Goal: Task Accomplishment & Management: Manage account settings

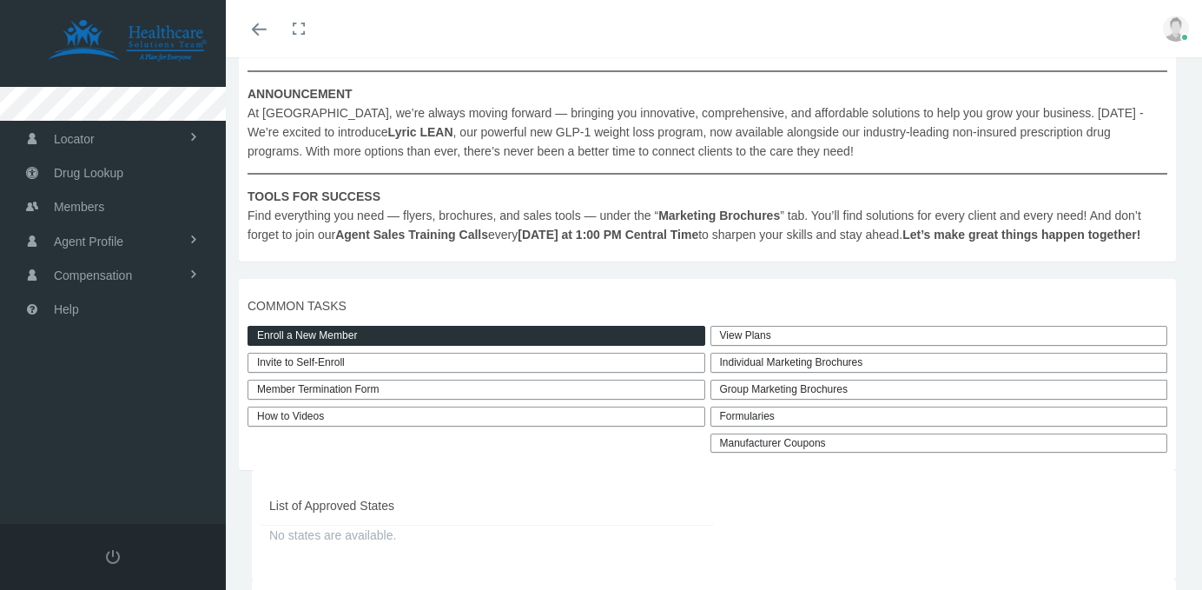
scroll to position [307, 0]
click at [832, 346] on link "View Plans" at bounding box center [939, 336] width 458 height 20
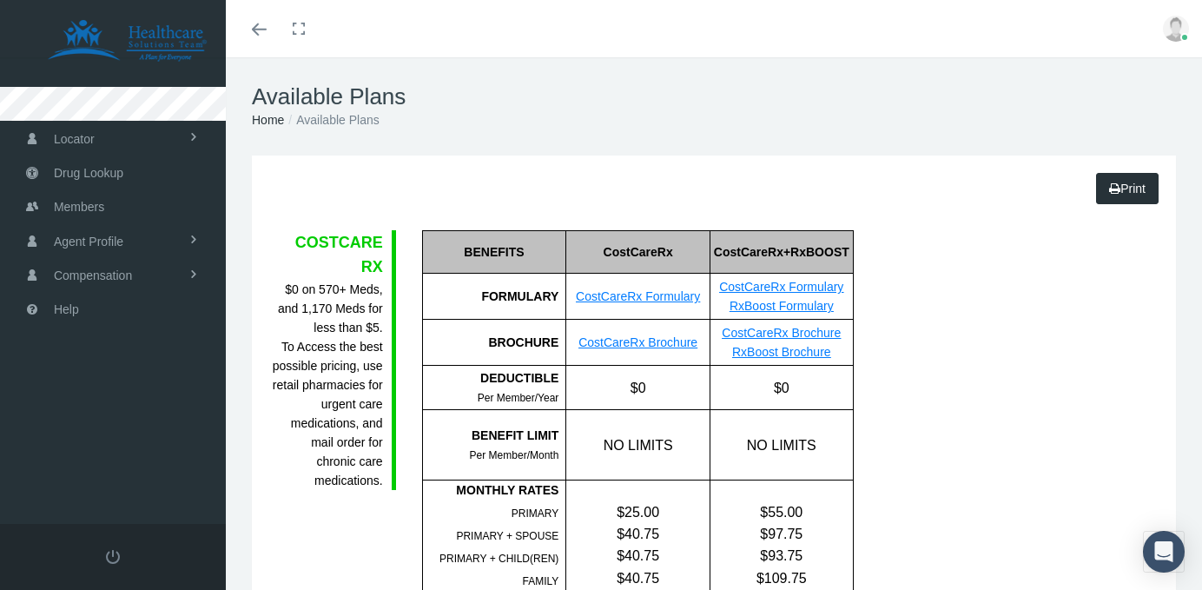
click at [894, 304] on div "FG = Formulary Generic FB = Formulary Brand NF = Non-Formulary" at bounding box center [943, 416] width 153 height 372
click at [664, 295] on link "CostCareRx Formulary" at bounding box center [638, 296] width 124 height 14
click at [146, 241] on link "Agent Profile" at bounding box center [113, 240] width 226 height 34
click at [141, 287] on link "View" at bounding box center [113, 277] width 226 height 30
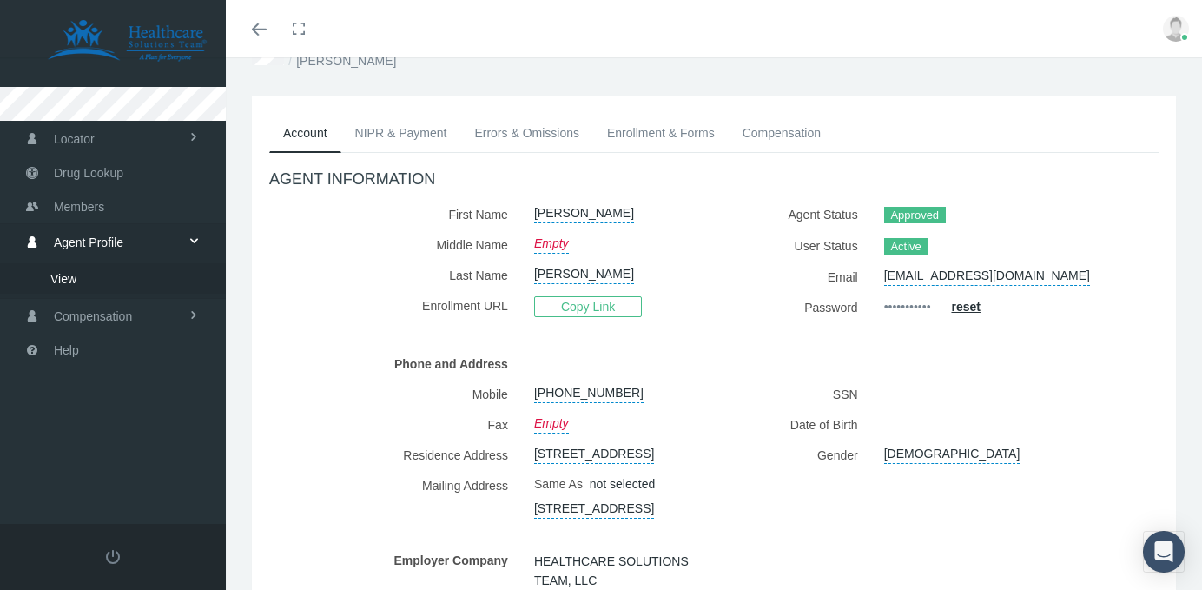
scroll to position [34, 0]
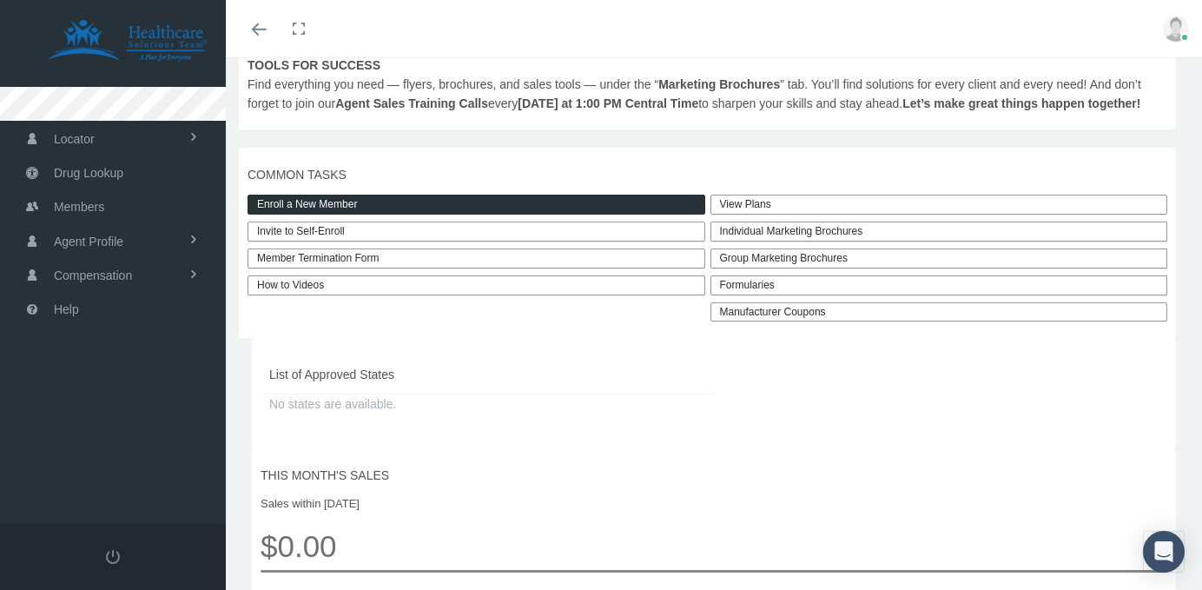
scroll to position [452, 0]
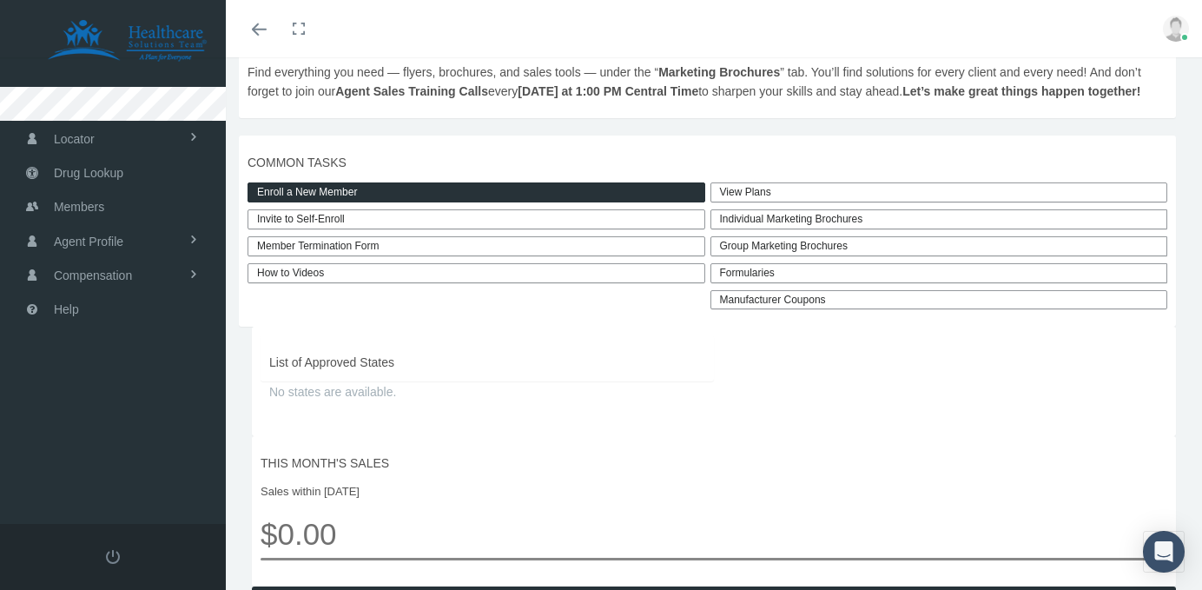
click at [416, 94] on b "Agent Sales Training Calls" at bounding box center [411, 91] width 153 height 14
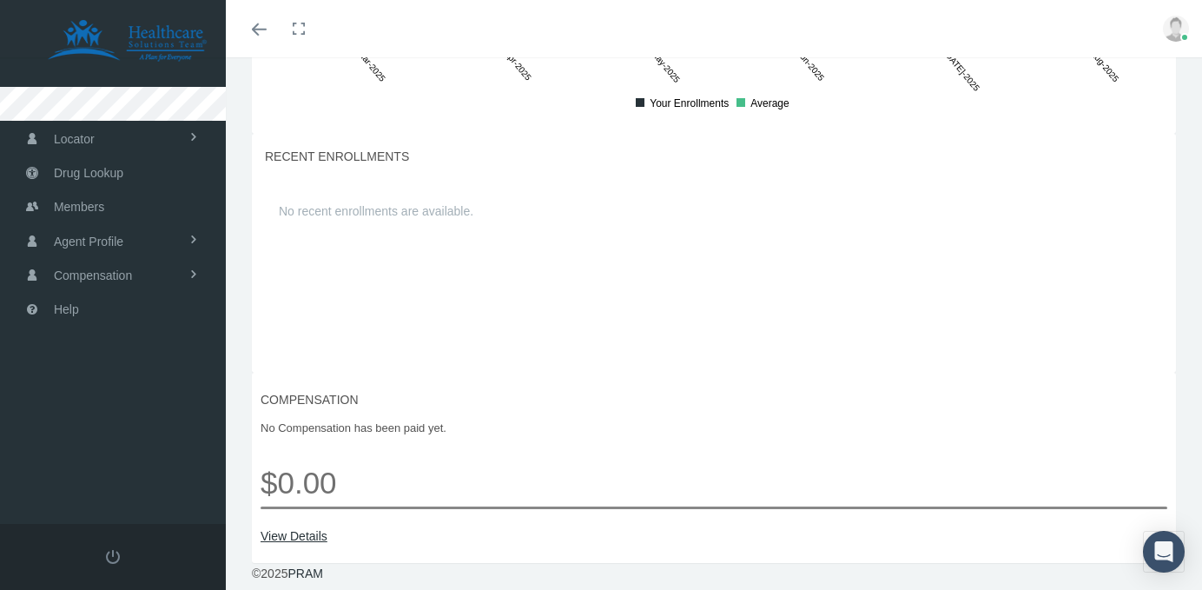
scroll to position [0, 0]
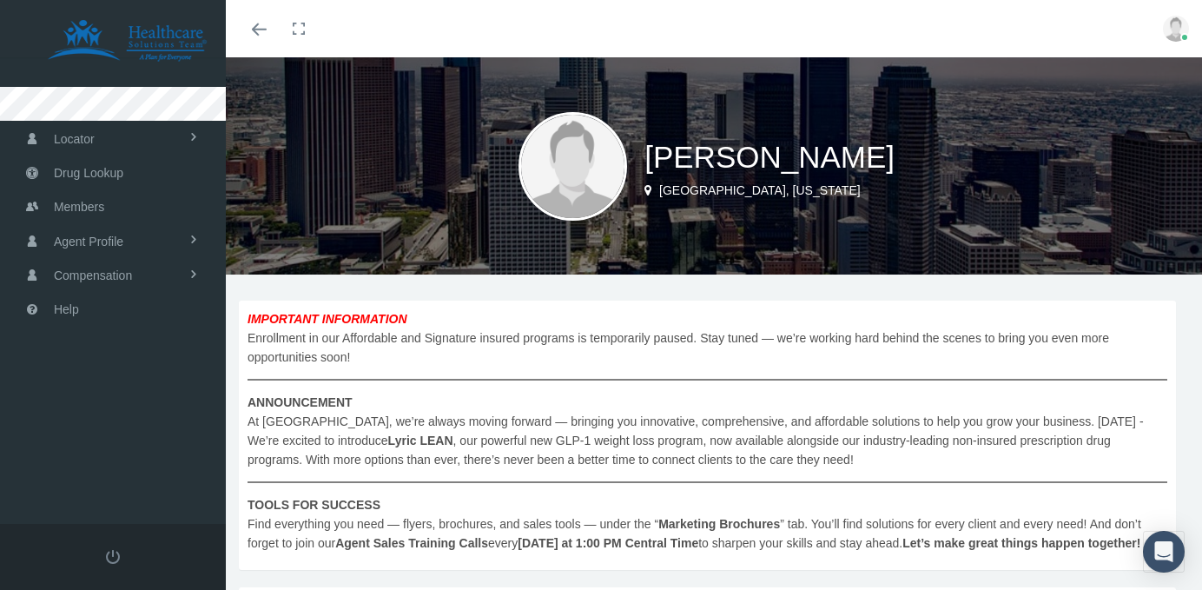
click at [584, 175] on img at bounding box center [572, 166] width 109 height 109
click at [1181, 28] on img at bounding box center [1176, 29] width 26 height 26
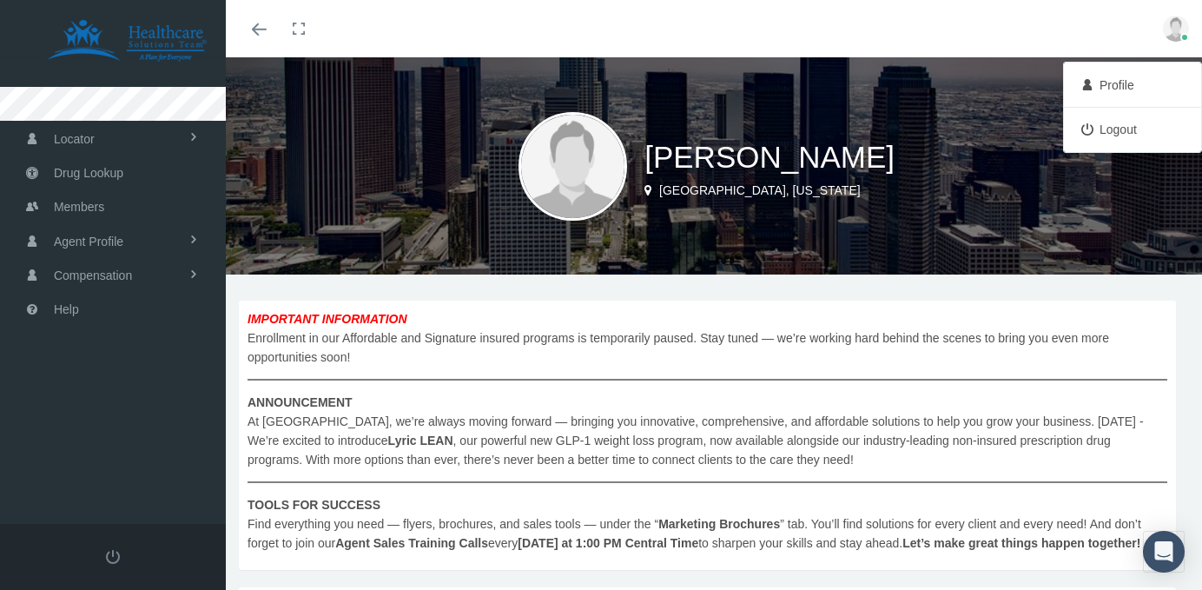
click at [1151, 91] on link "Profile" at bounding box center [1132, 85] width 129 height 33
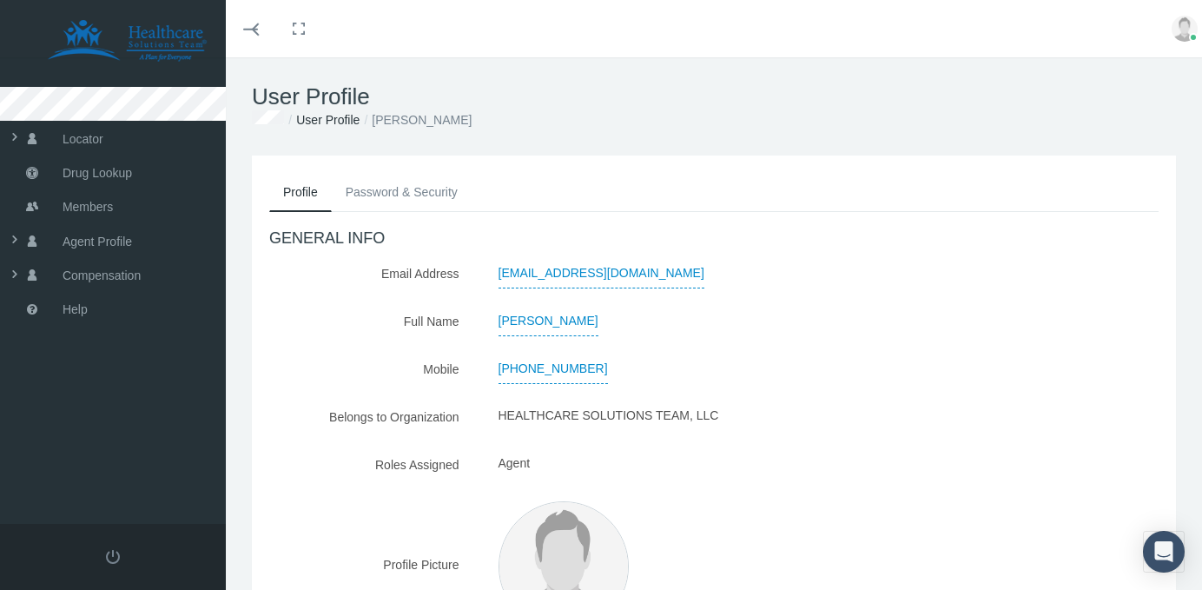
click at [557, 543] on img at bounding box center [563, 566] width 130 height 130
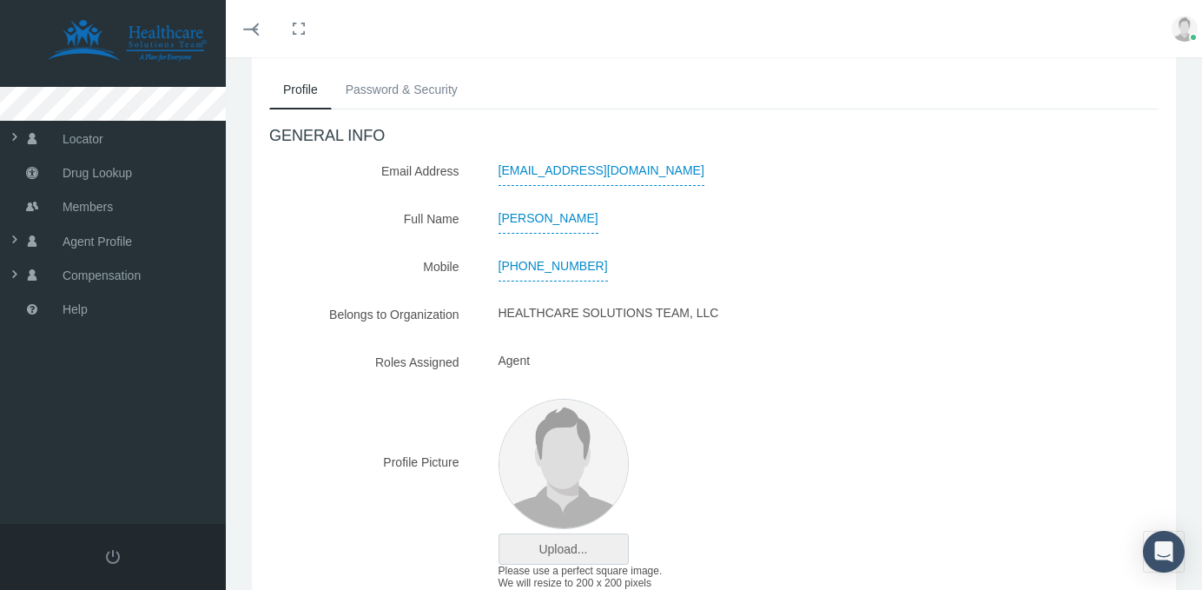
scroll to position [104, 0]
click at [562, 543] on input "file" at bounding box center [563, 547] width 129 height 30
type input "C:\fakepath\53930B30-3002-4CC2-ABF3-46994F32CBAF.JPG"
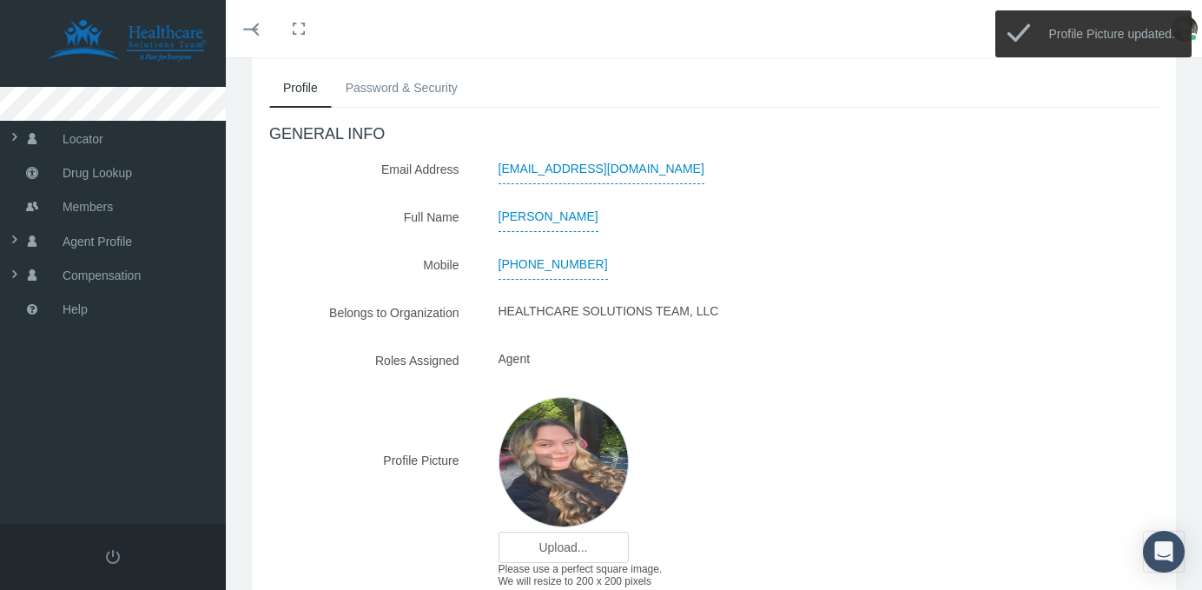
click at [953, 377] on div "GENERAL INFO Email Address kthompson@myhst.com Full Name KAITLYN THOMPSON Mobile" at bounding box center [713, 360] width 889 height 470
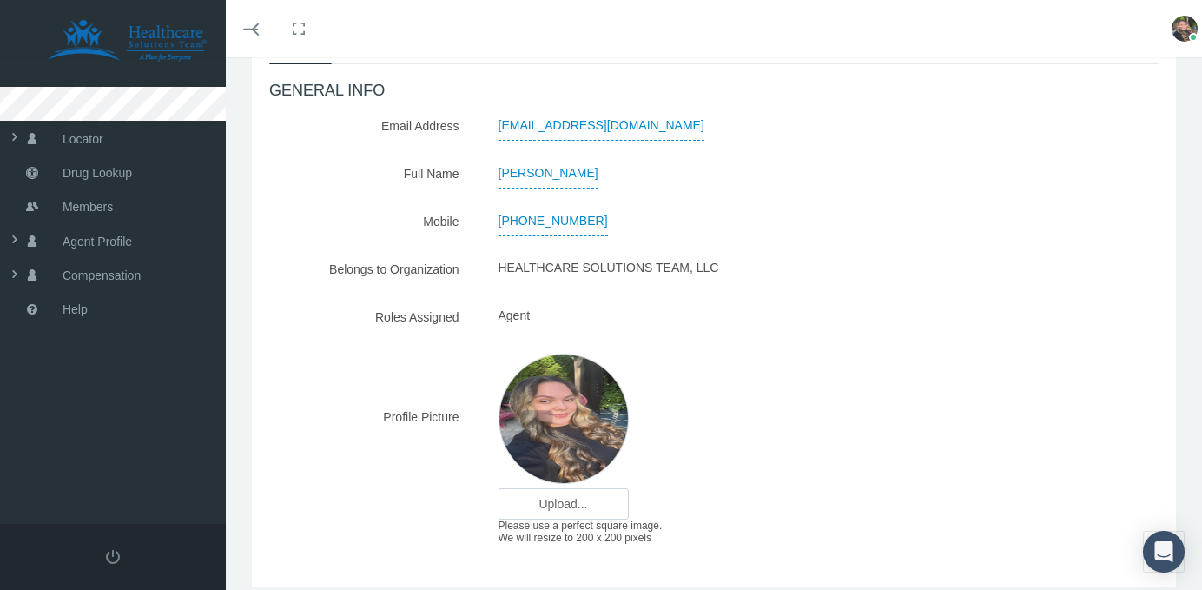
scroll to position [174, 0]
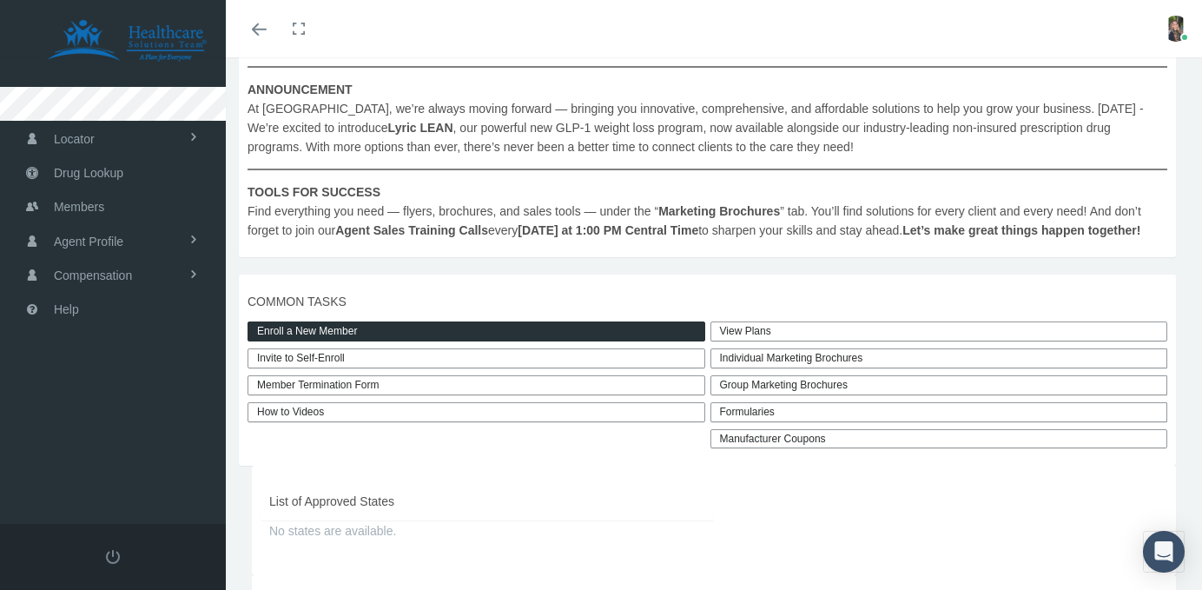
scroll to position [278, 0]
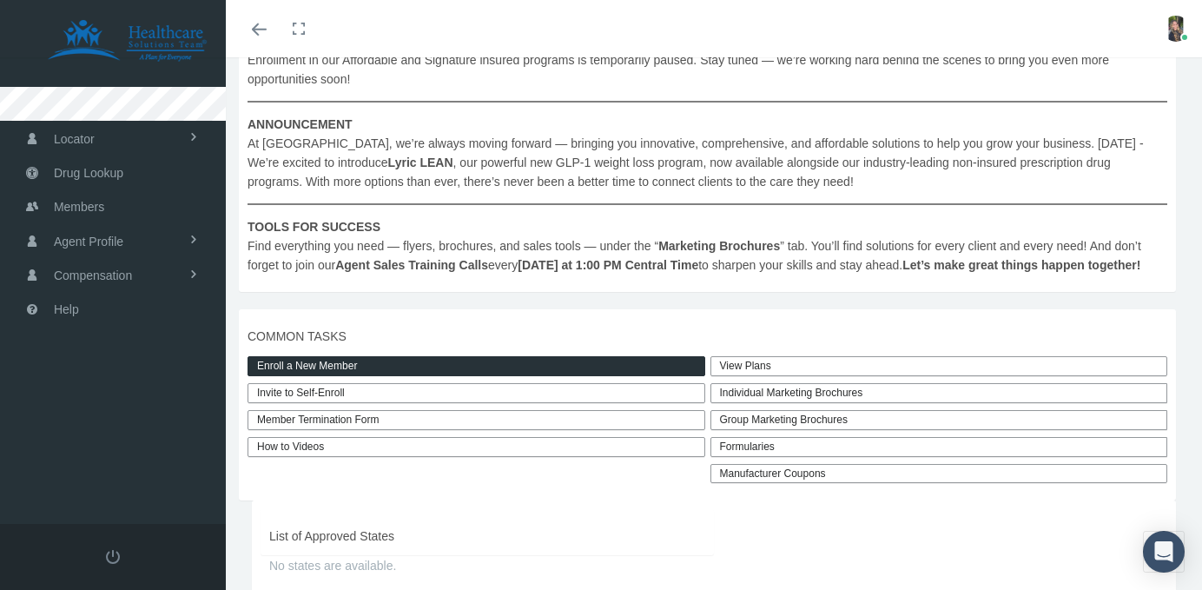
click at [591, 403] on link "Invite to Self-Enroll" at bounding box center [476, 393] width 458 height 20
type input "[URL][DOMAIN_NAME]"
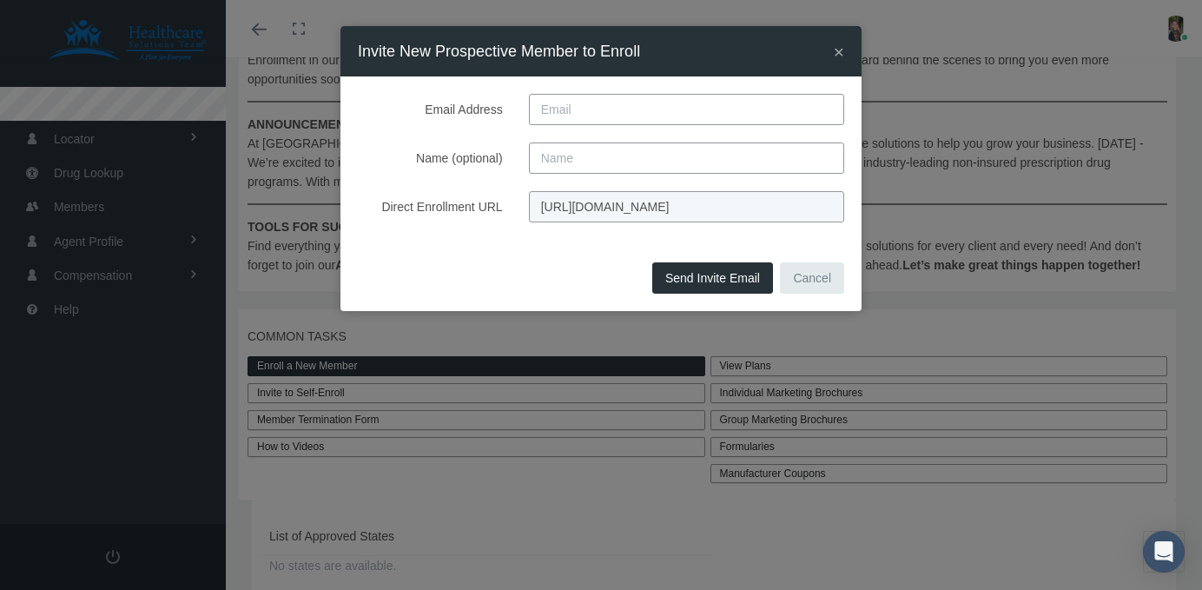
click at [840, 54] on span "×" at bounding box center [839, 52] width 10 height 20
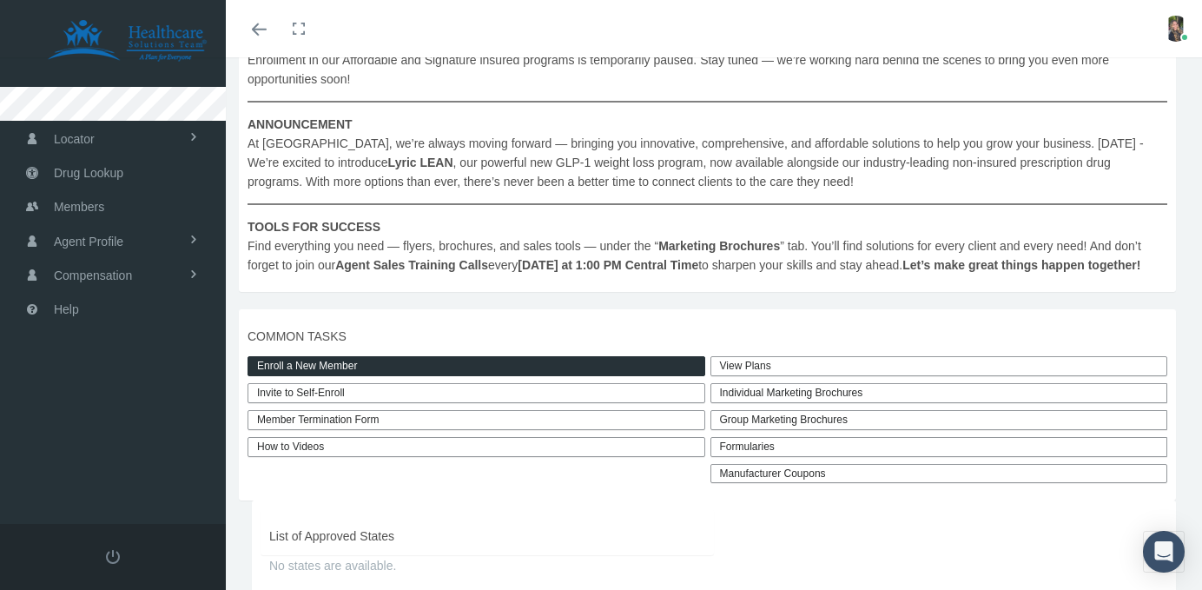
click at [819, 477] on div "View Plans Individual Marketing Brochures Non-Insured Programs CostCare Rx Non-…" at bounding box center [944, 419] width 473 height 127
click at [777, 457] on div "Formularies" at bounding box center [939, 447] width 458 height 20
click at [805, 526] on link "RxExclusive" at bounding box center [780, 514] width 129 height 24
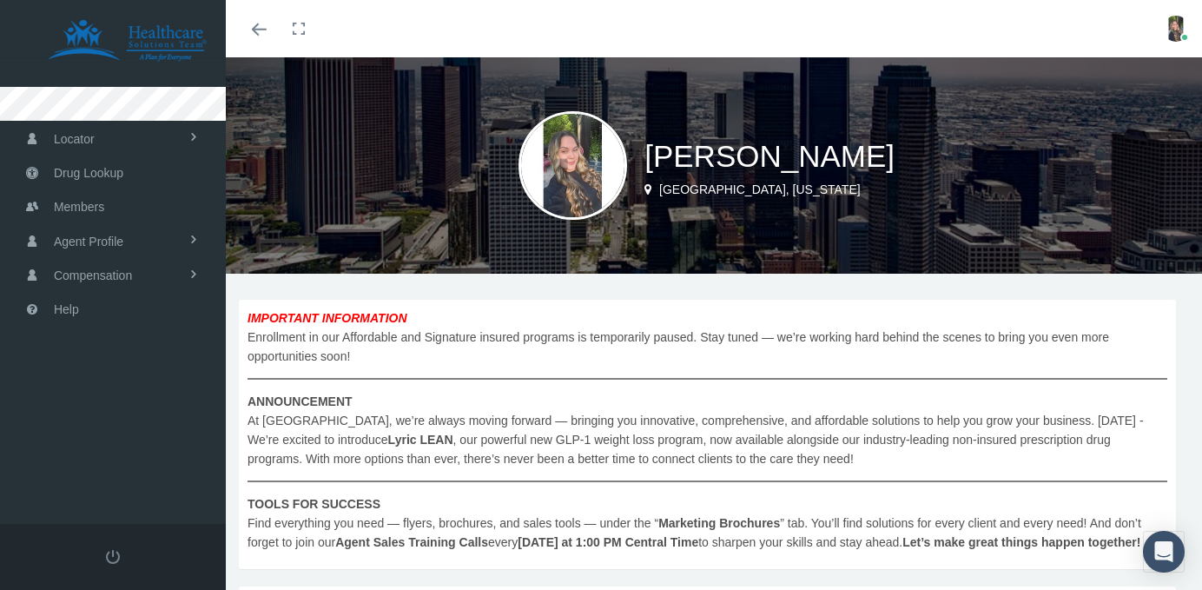
scroll to position [0, 0]
